Goal: Information Seeking & Learning: Compare options

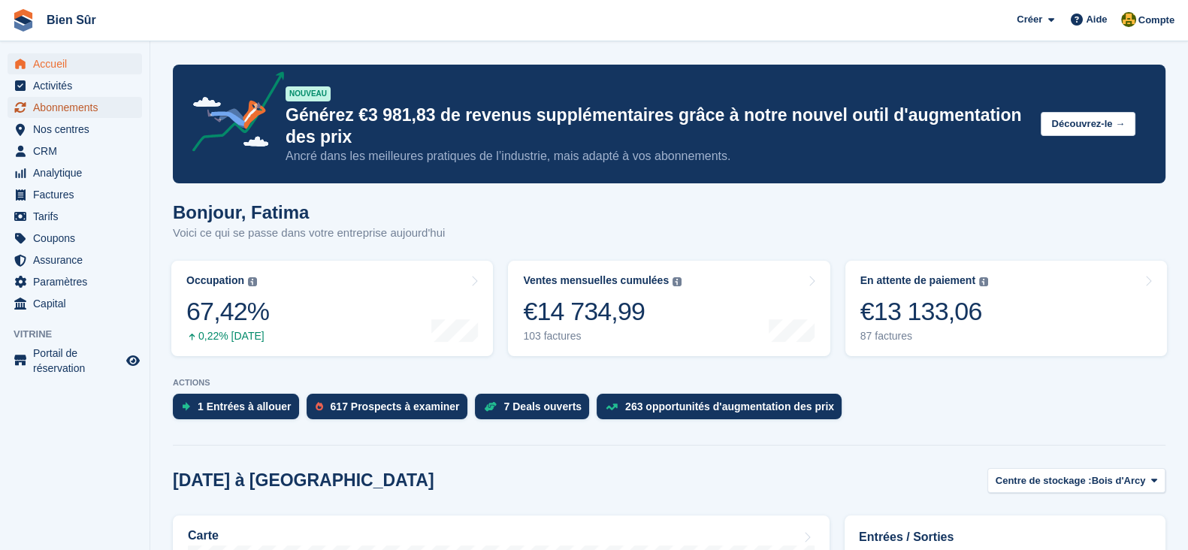
click at [83, 98] on span "Abonnements" at bounding box center [78, 107] width 90 height 21
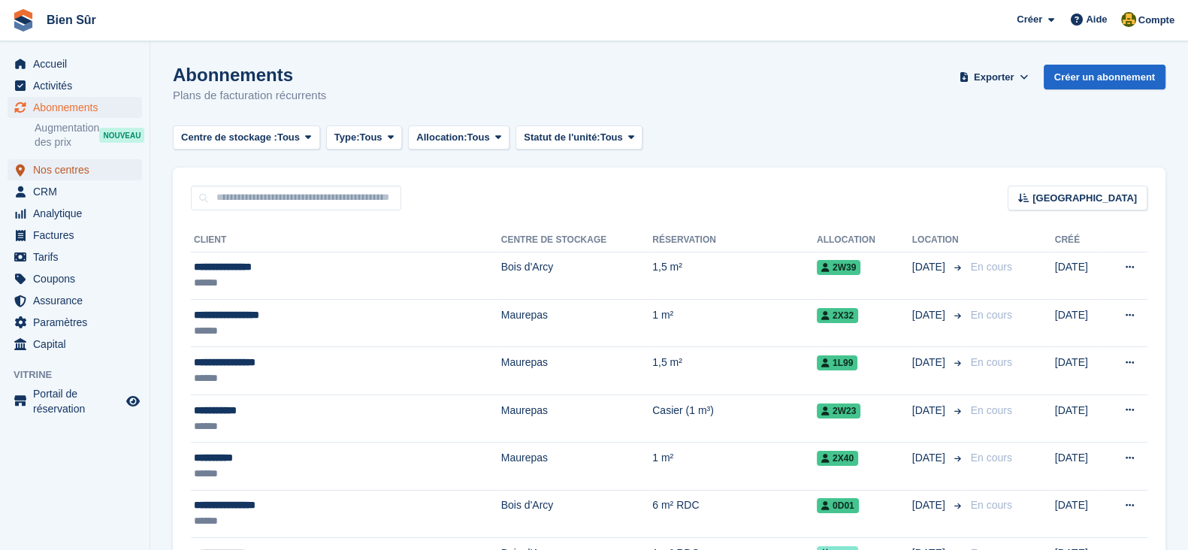
click at [59, 171] on span "Nos centres" at bounding box center [78, 169] width 90 height 21
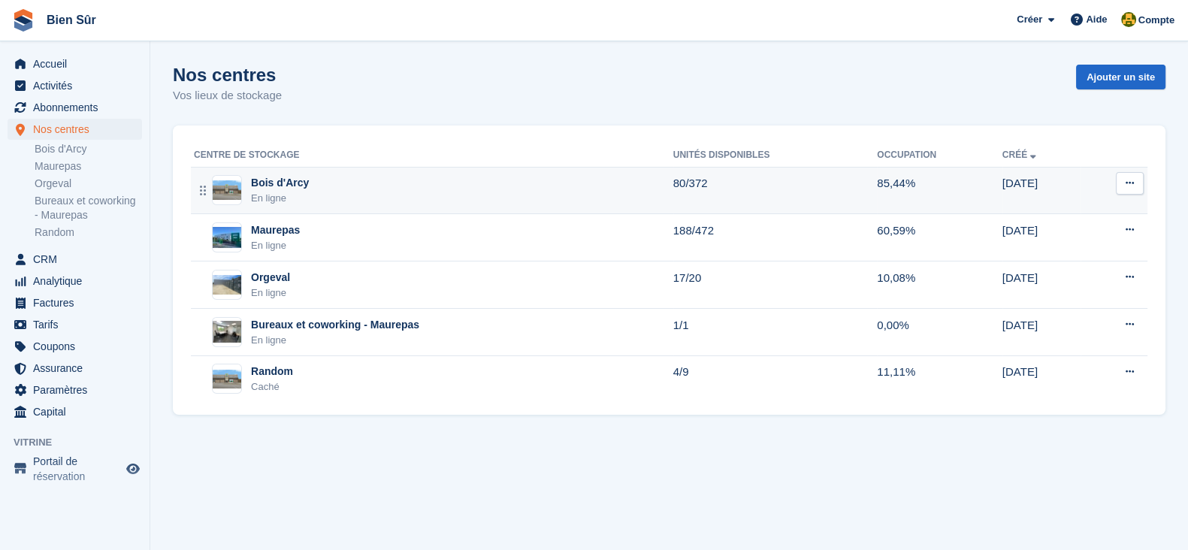
click at [386, 178] on div "Bois d'Arcy En ligne" at bounding box center [433, 190] width 479 height 31
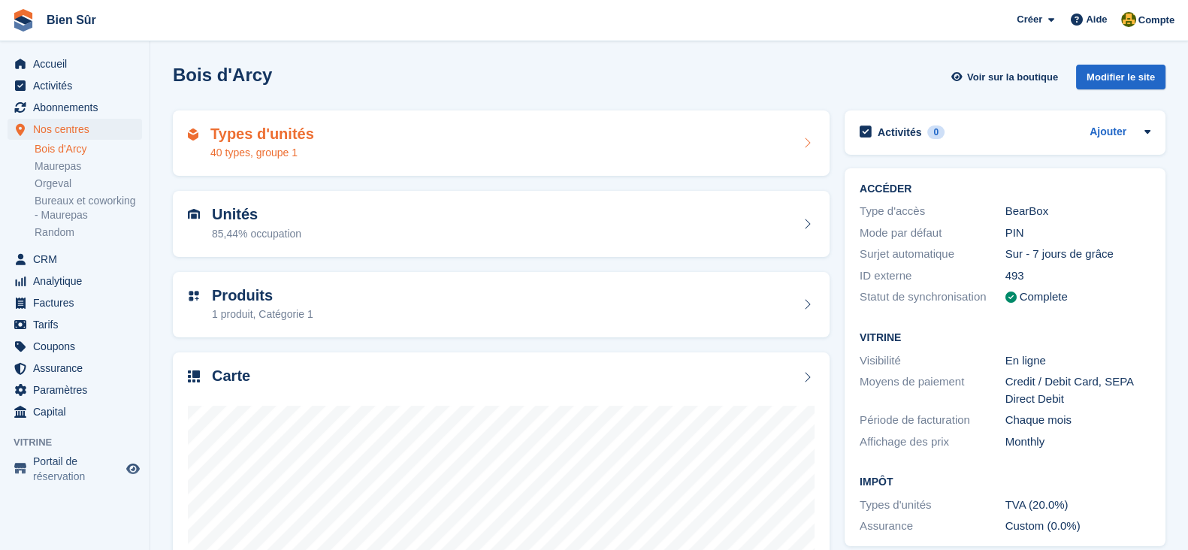
click at [277, 150] on div "40 types, groupe 1" at bounding box center [262, 153] width 104 height 16
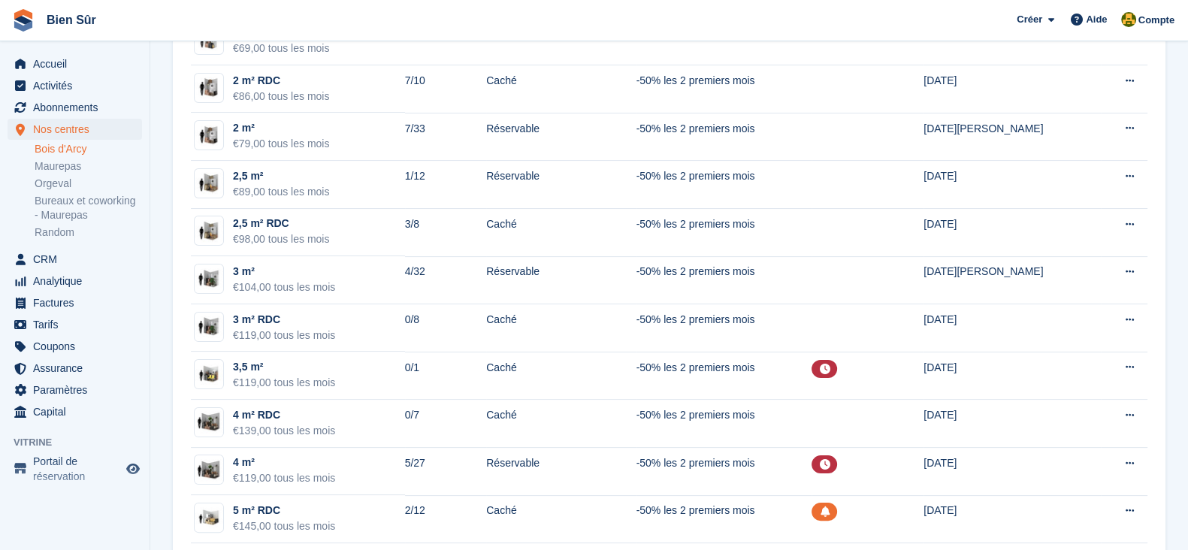
scroll to position [657, 0]
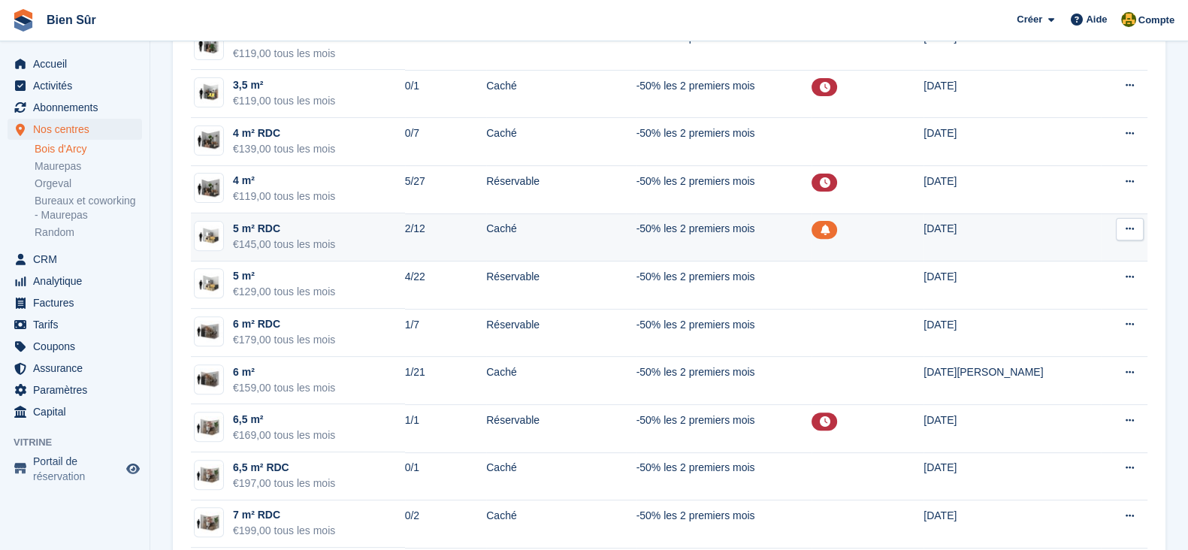
click at [343, 230] on td "5 m² RDC €145,00 tous les mois" at bounding box center [298, 237] width 214 height 48
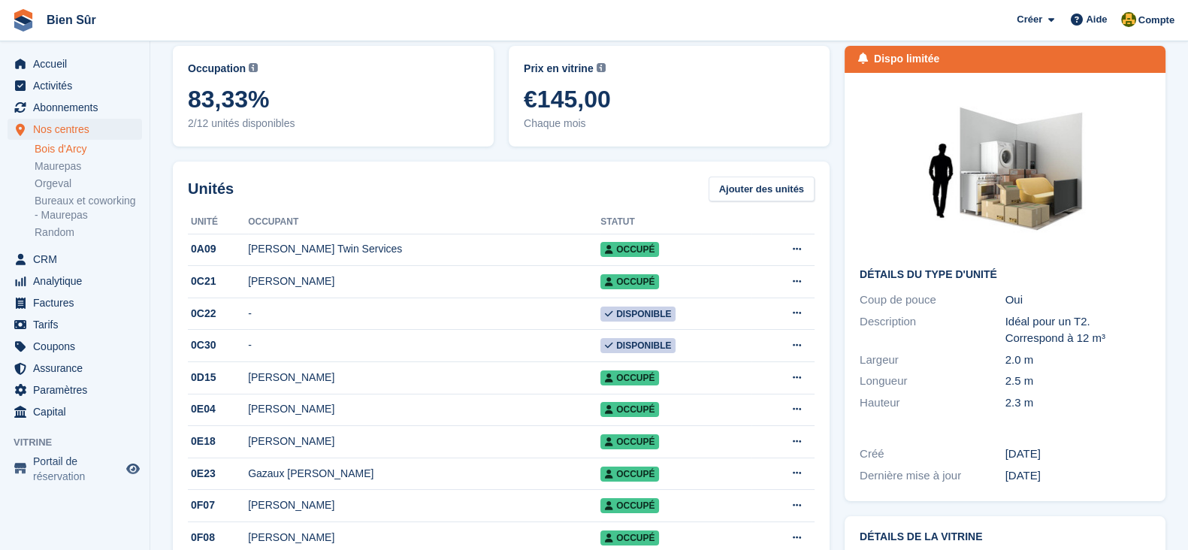
scroll to position [93, 0]
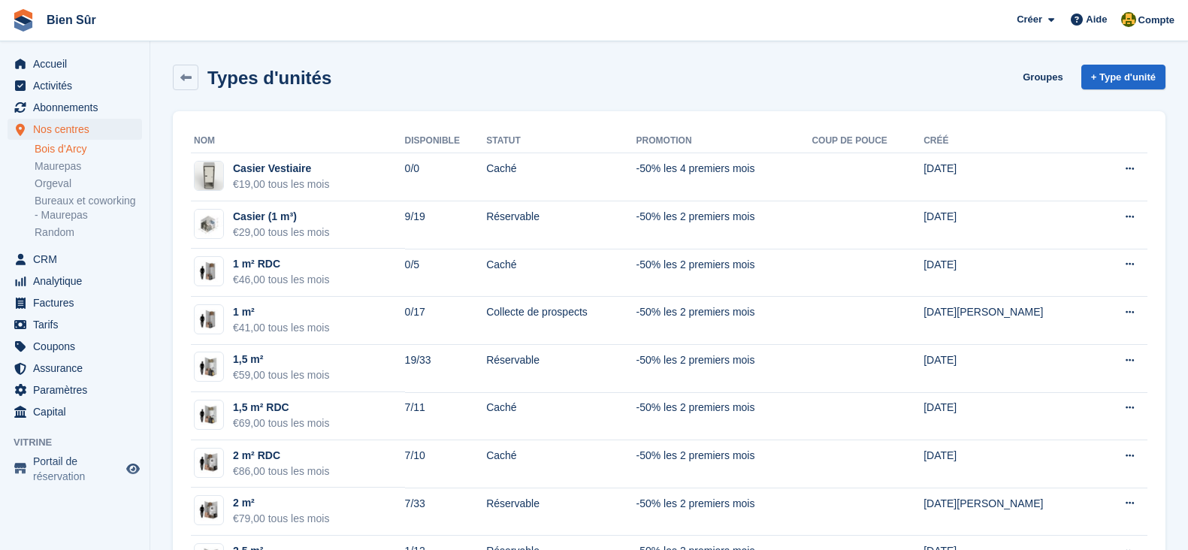
scroll to position [657, 0]
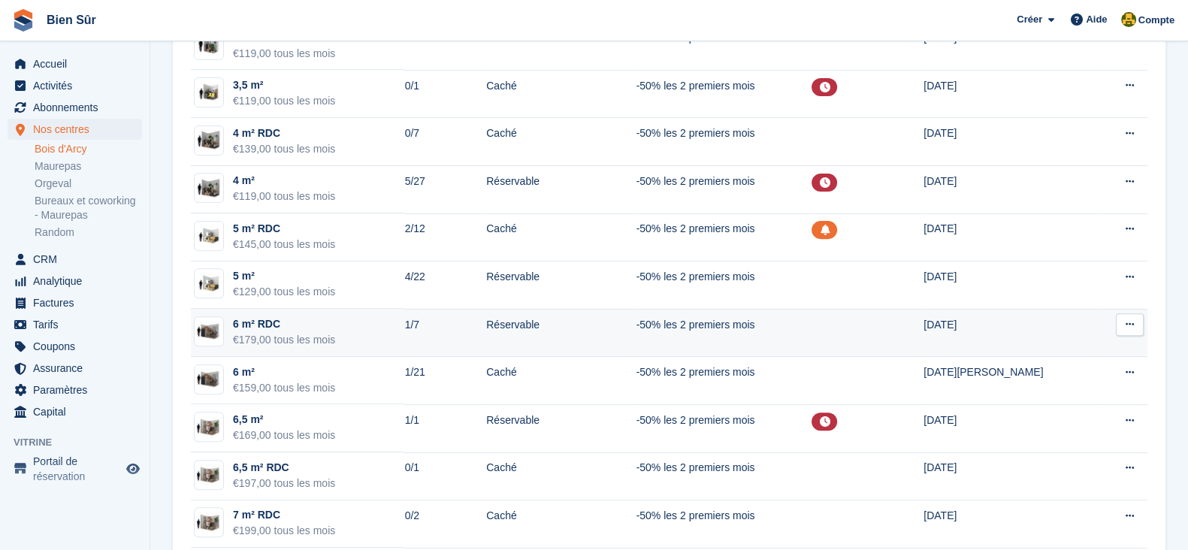
click at [405, 335] on td "6 m² RDC €179,00 tous les mois" at bounding box center [298, 333] width 214 height 48
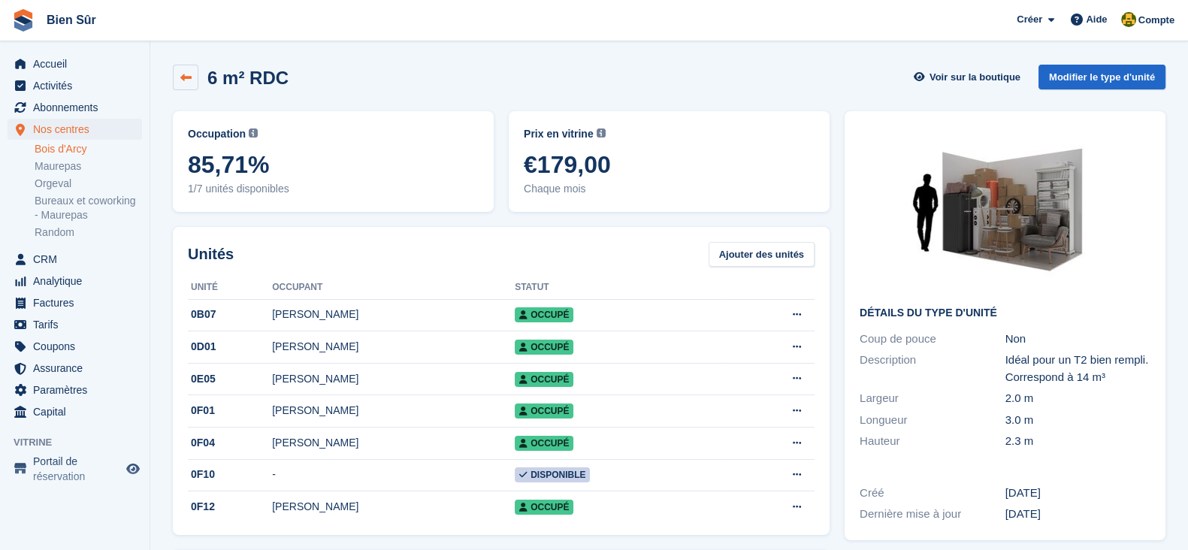
click at [180, 75] on icon at bounding box center [185, 77] width 11 height 11
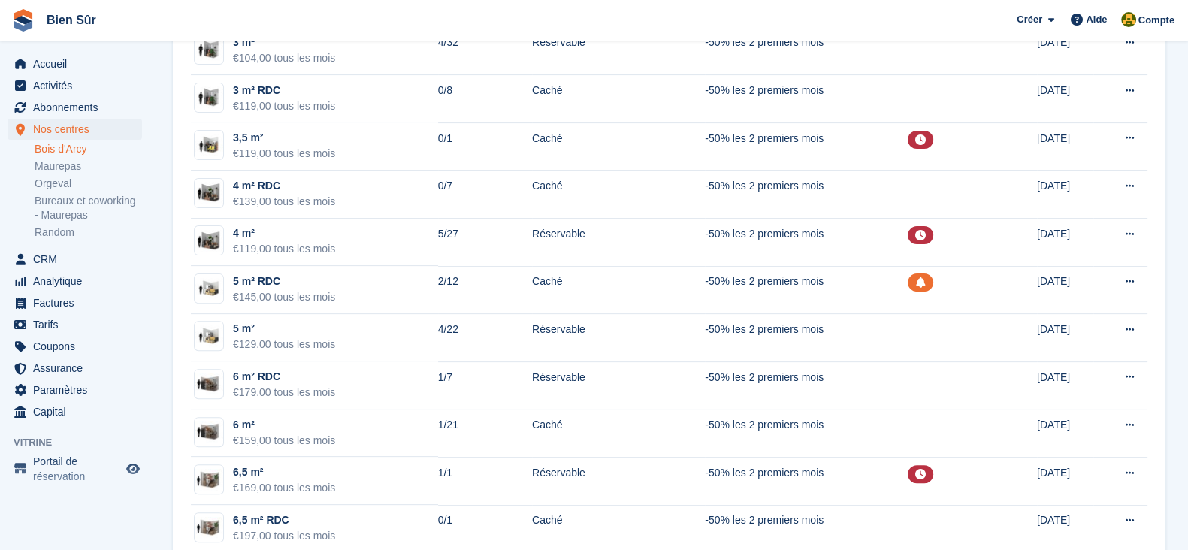
scroll to position [564, 0]
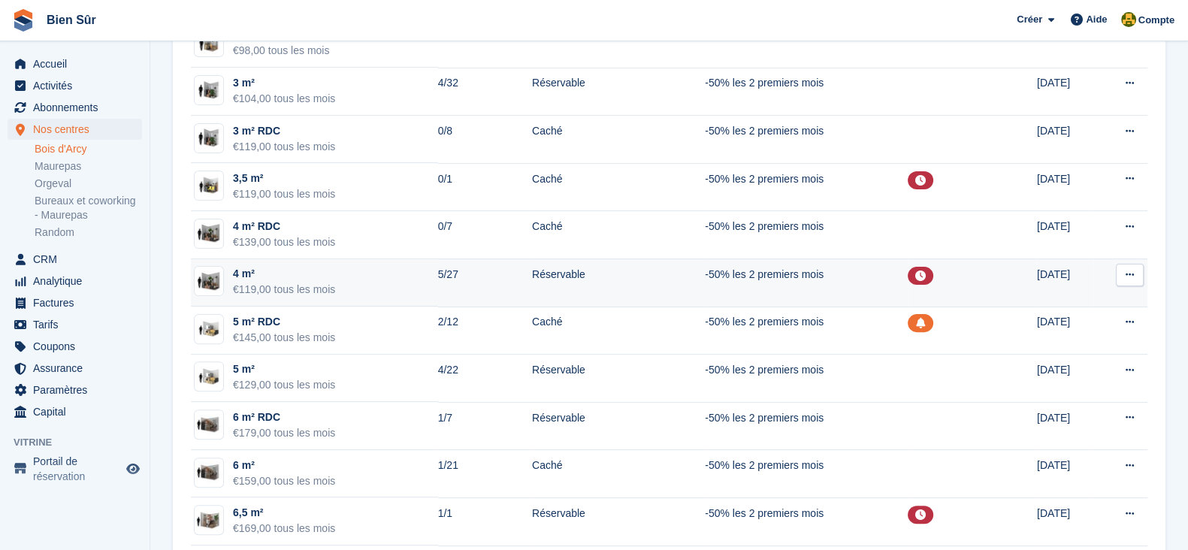
click at [318, 274] on div "4 m²" at bounding box center [284, 274] width 102 height 16
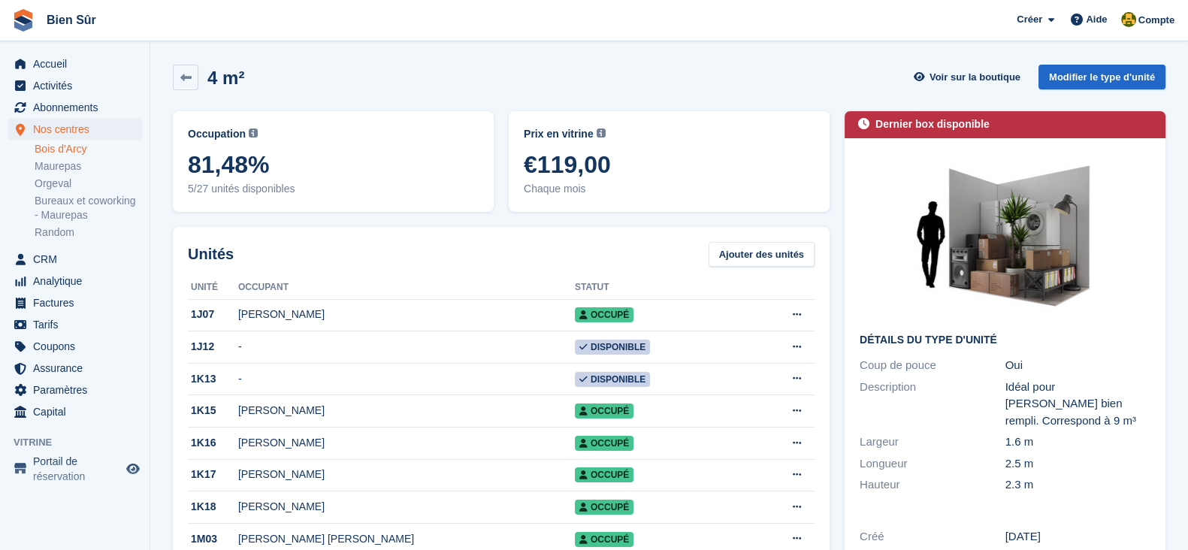
click at [835, 63] on div "4 m² Voir sur la boutique Modifier le type d'unité" at bounding box center [669, 80] width 1008 height 47
click at [180, 75] on icon at bounding box center [185, 77] width 11 height 11
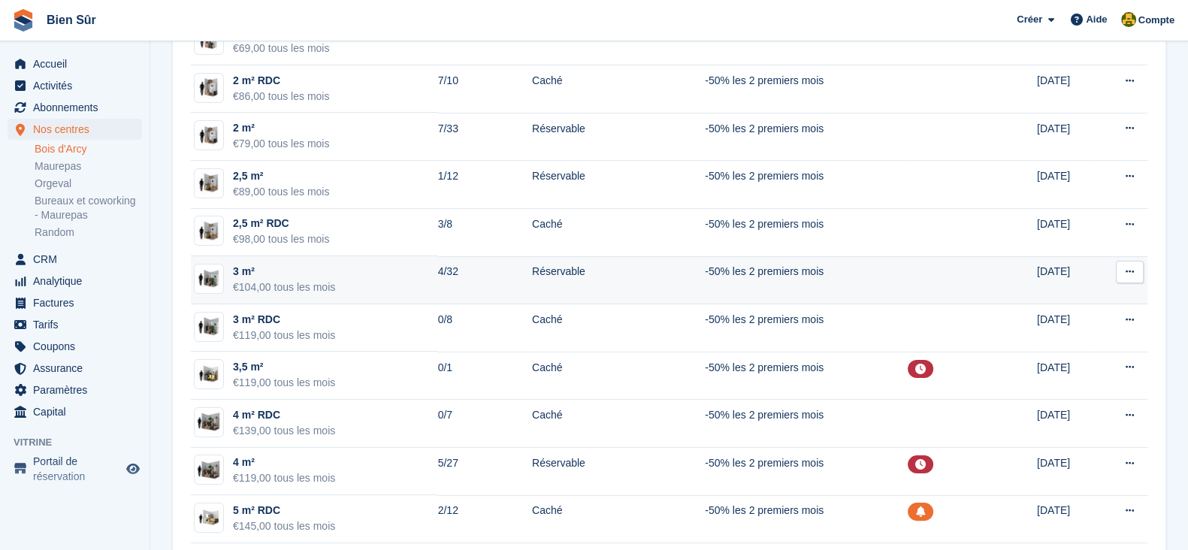
scroll to position [564, 0]
